Goal: Transaction & Acquisition: Purchase product/service

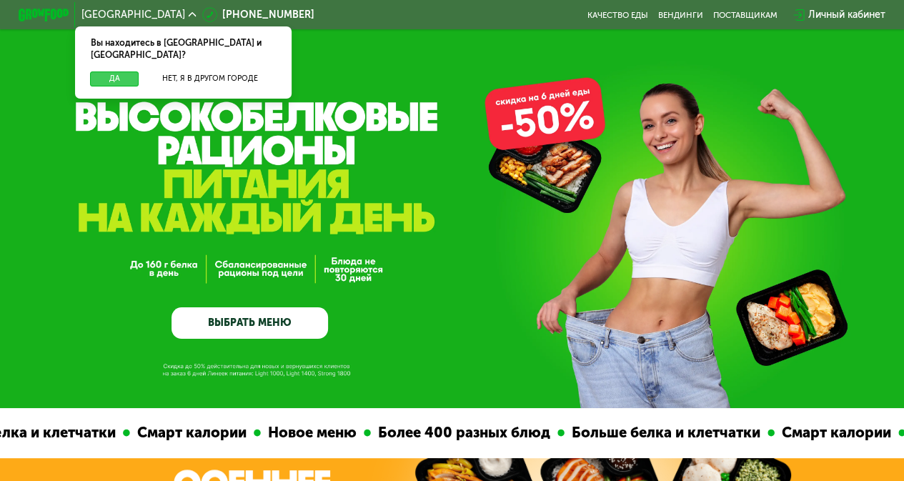
click at [119, 71] on button "Да" at bounding box center [114, 78] width 49 height 15
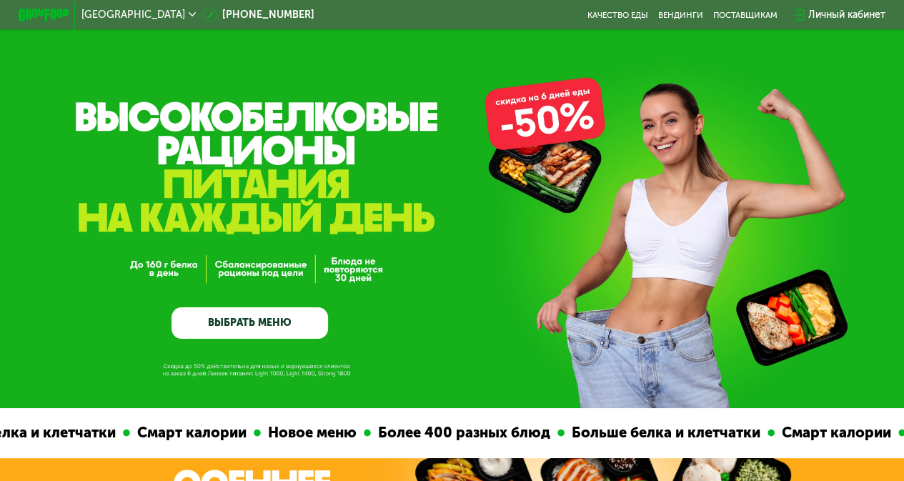
click at [278, 322] on link "ВЫБРАТЬ МЕНЮ" at bounding box center [250, 322] width 157 height 31
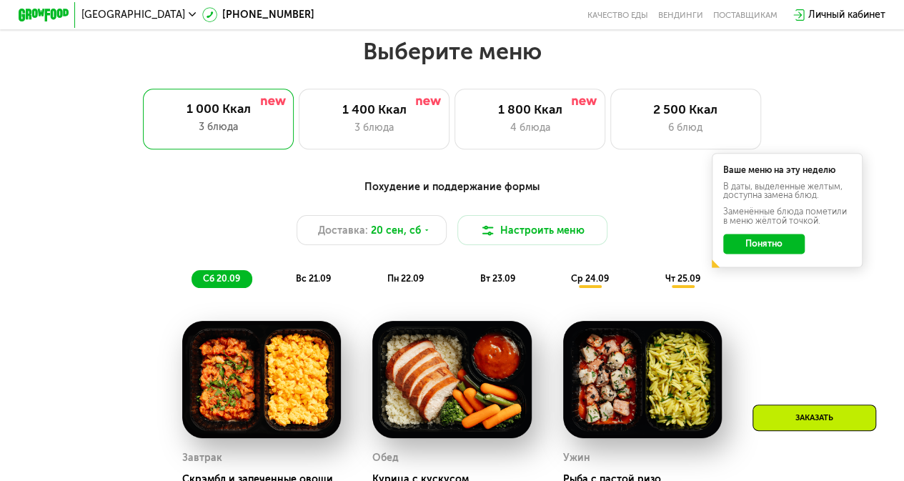
scroll to position [808, 0]
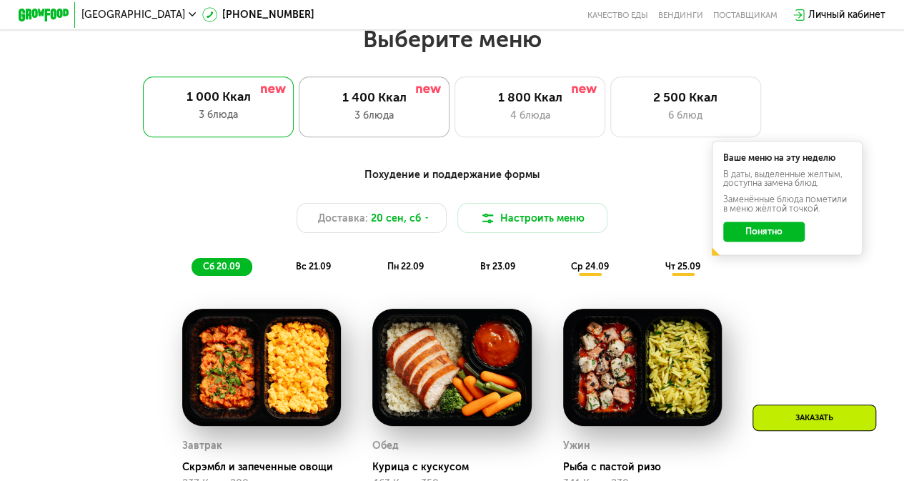
click at [330, 123] on div "3 блюда" at bounding box center [374, 115] width 124 height 15
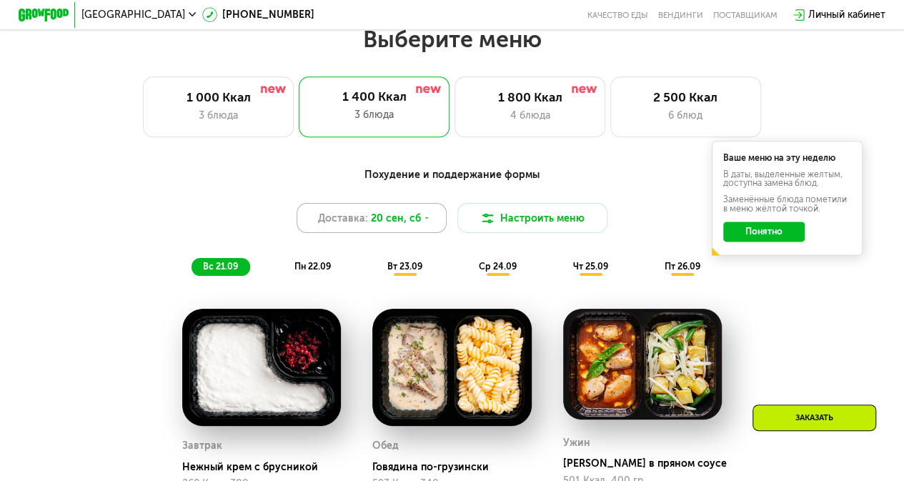
click at [423, 222] on icon at bounding box center [427, 218] width 8 height 8
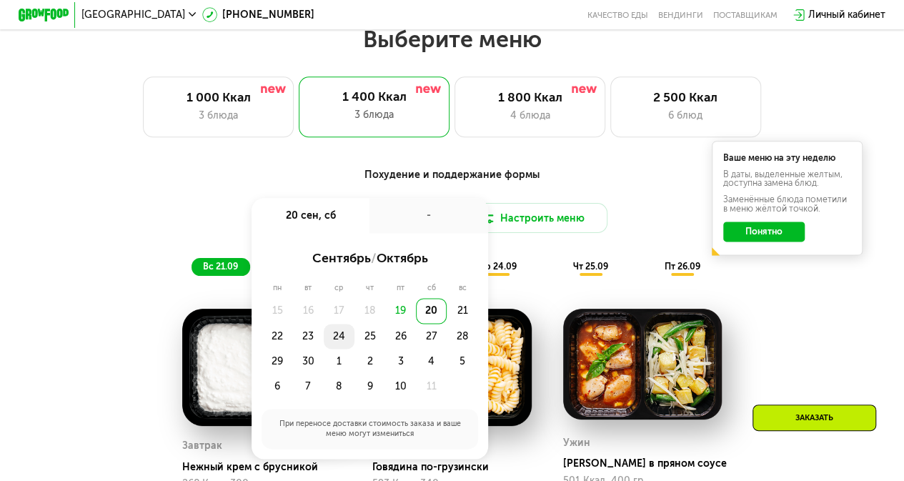
click at [336, 342] on div "24" at bounding box center [339, 336] width 31 height 25
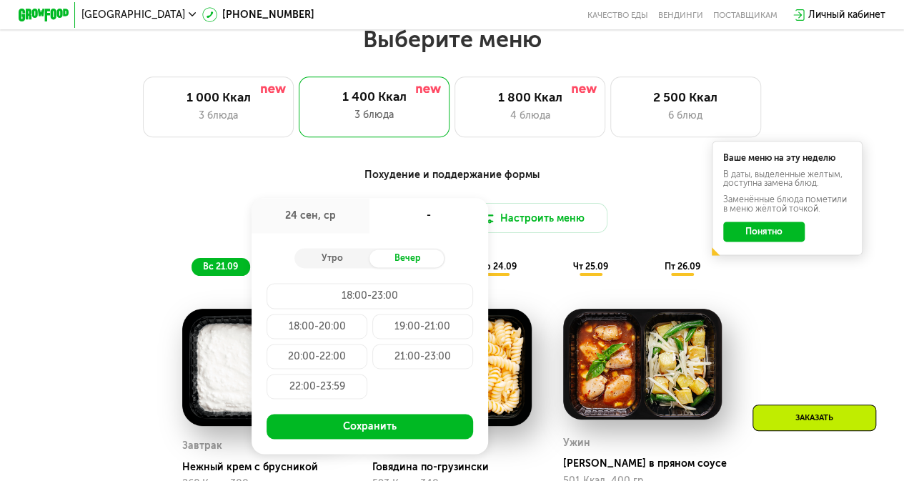
click at [400, 169] on div "Похудение и поддержание формы Доставка: [DATE] сен, ср - Утро Вечер 18:00-23:00…" at bounding box center [452, 221] width 758 height 124
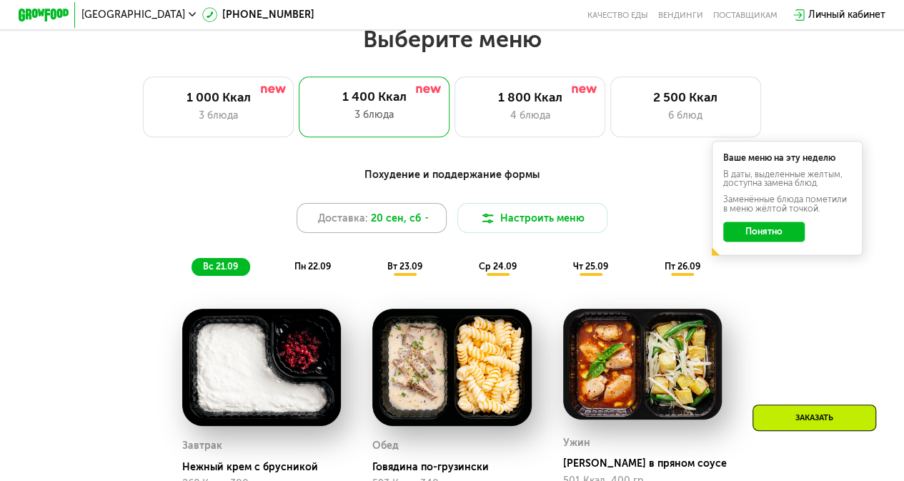
scroll to position [879, 0]
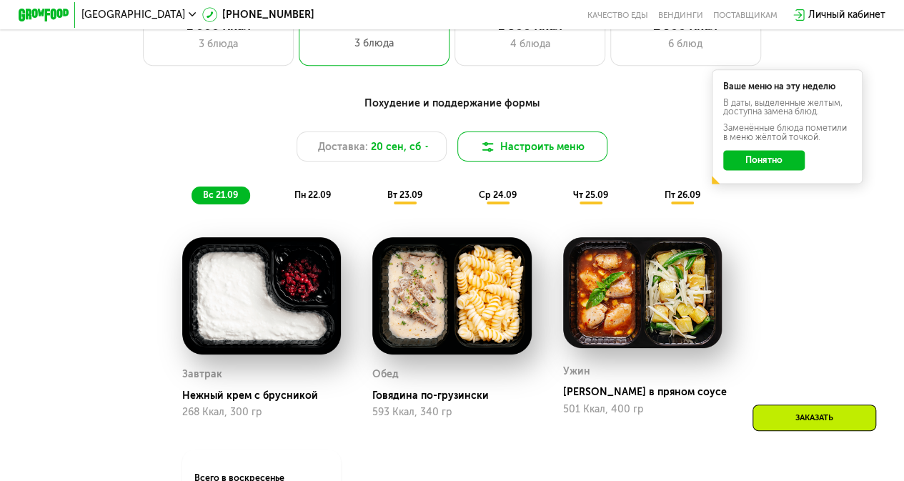
click at [555, 155] on button "Настроить меню" at bounding box center [532, 147] width 151 height 30
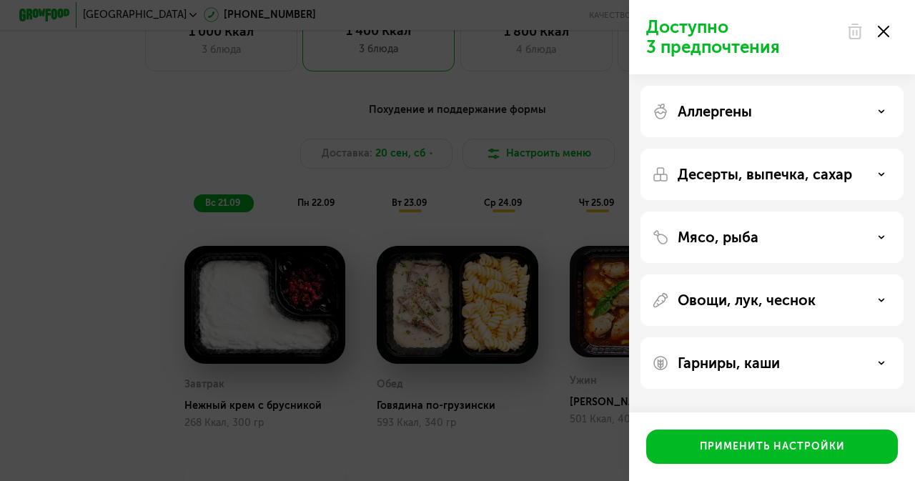
click at [886, 31] on icon at bounding box center [883, 31] width 11 height 11
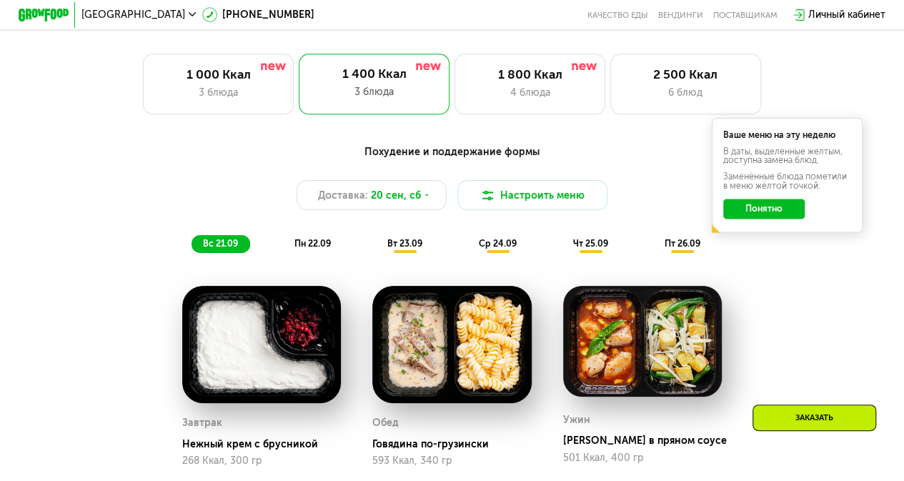
scroll to position [808, 0]
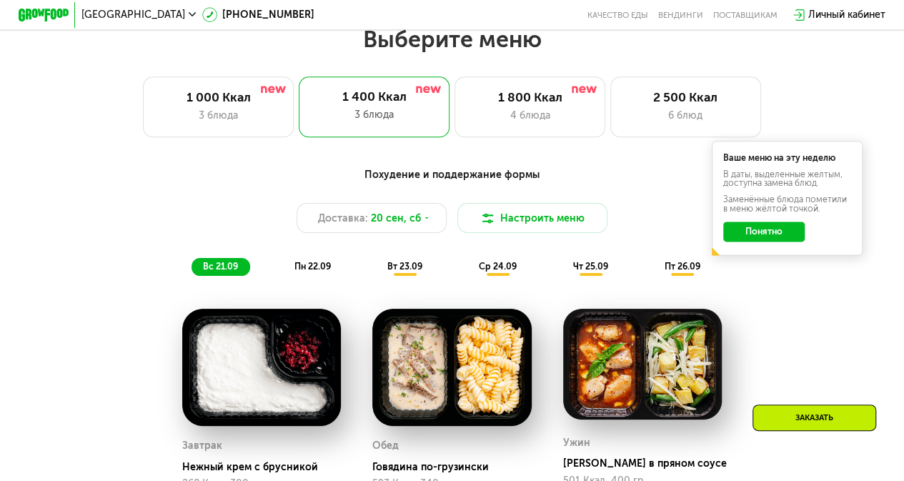
click at [406, 276] on div "вт 23.09" at bounding box center [405, 267] width 59 height 18
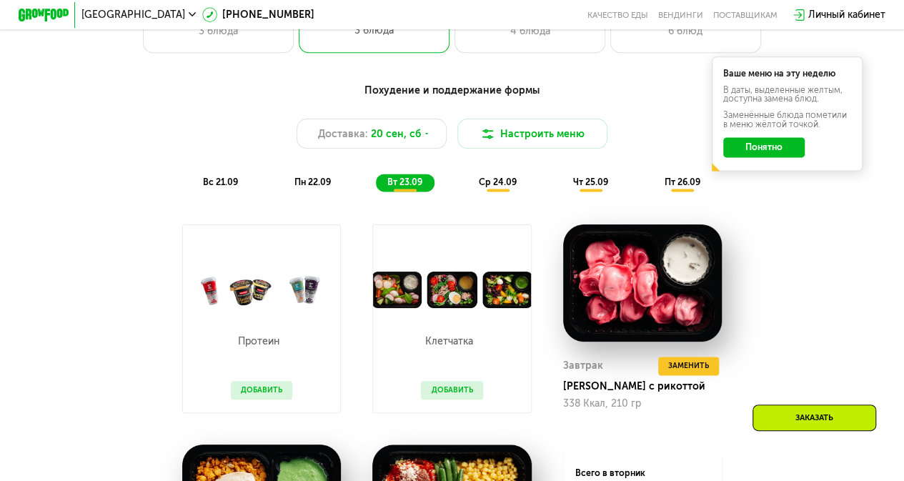
scroll to position [879, 0]
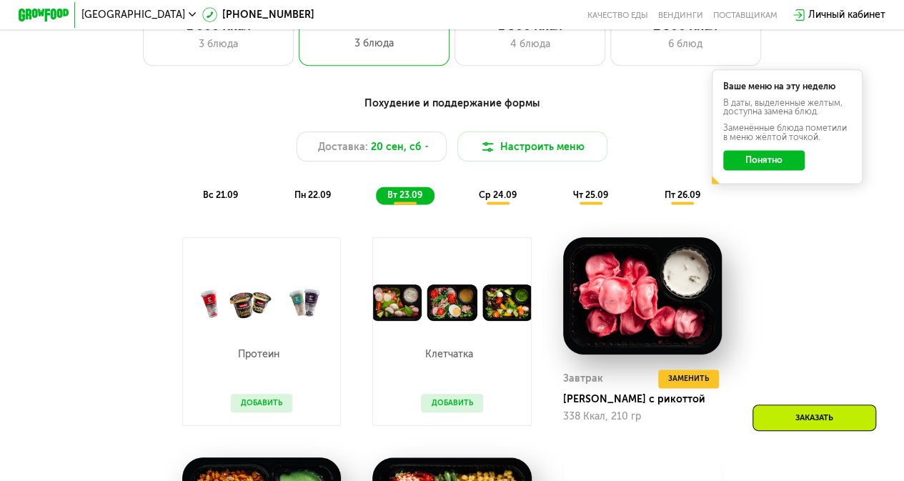
click at [500, 200] on span "ср 24.09" at bounding box center [498, 194] width 38 height 11
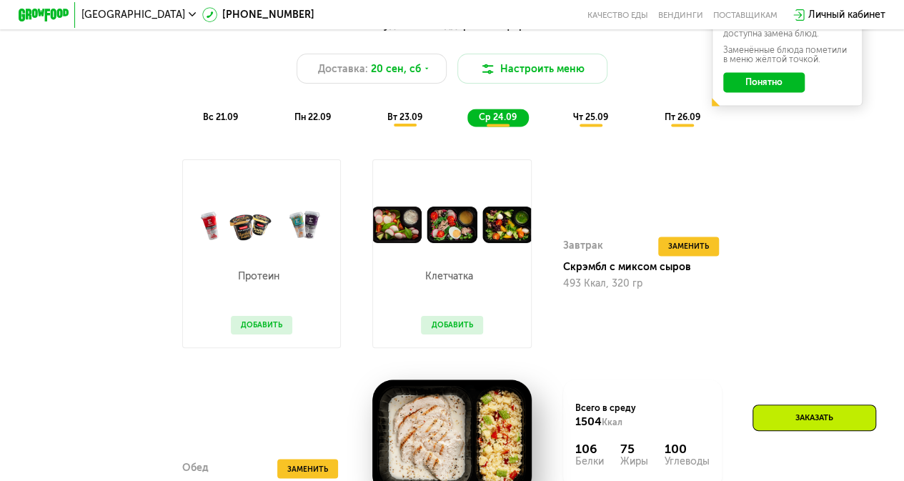
scroll to position [951, 0]
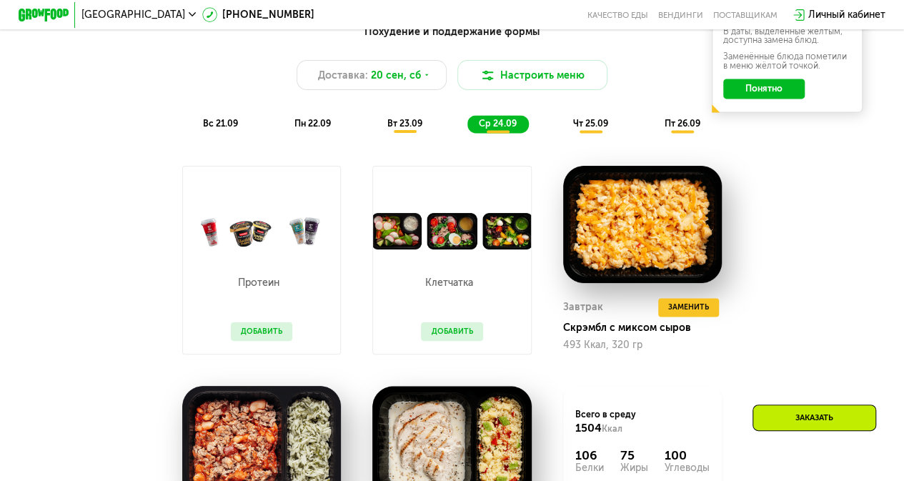
click at [585, 128] on span "чт 25.09" at bounding box center [590, 123] width 35 height 11
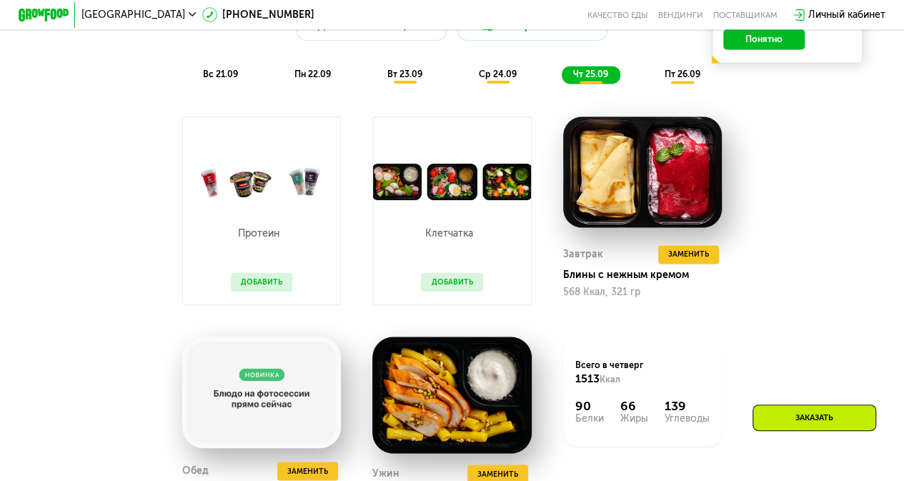
scroll to position [1022, 0]
